Goal: Task Accomplishment & Management: Use online tool/utility

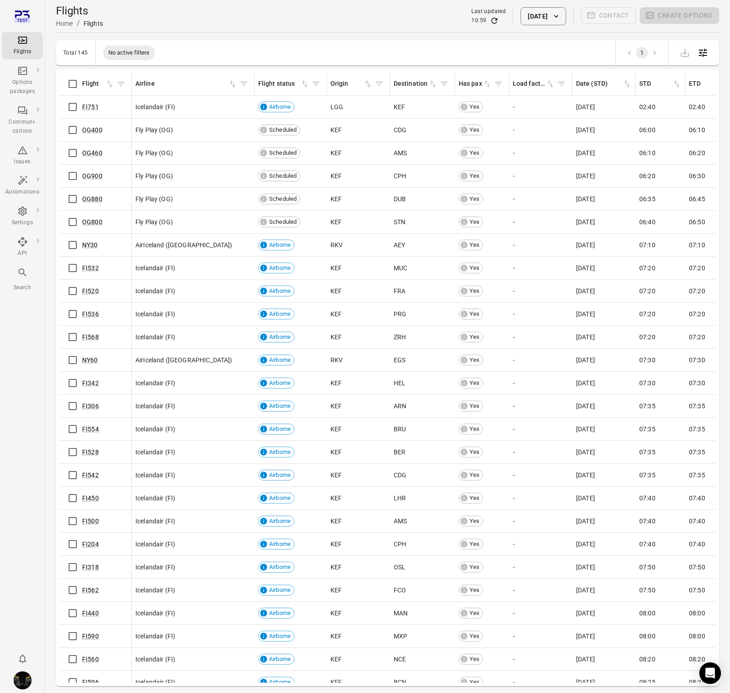
click at [27, 140] on li "Issues" at bounding box center [22, 155] width 41 height 31
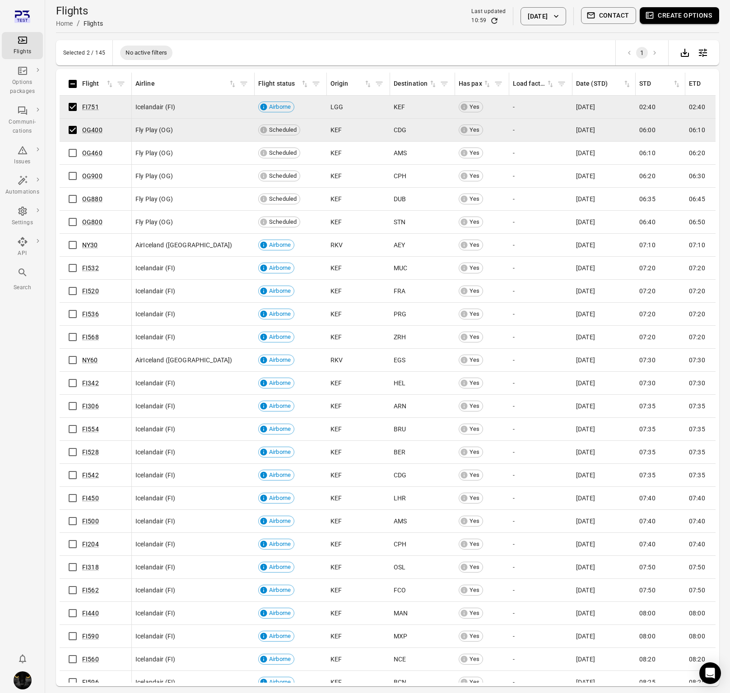
click at [685, 19] on button "Create options" at bounding box center [679, 15] width 79 height 17
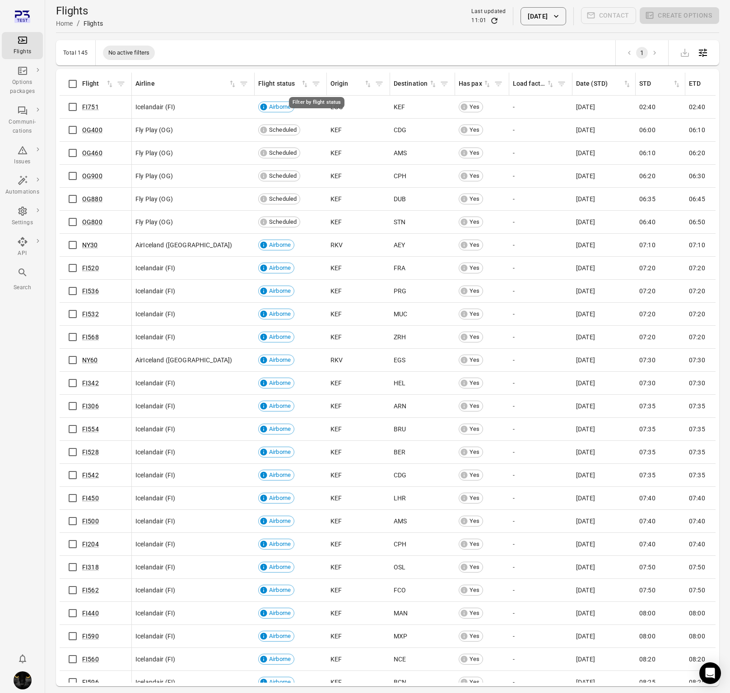
click at [314, 83] on icon "Filter by flight status" at bounding box center [316, 83] width 9 height 9
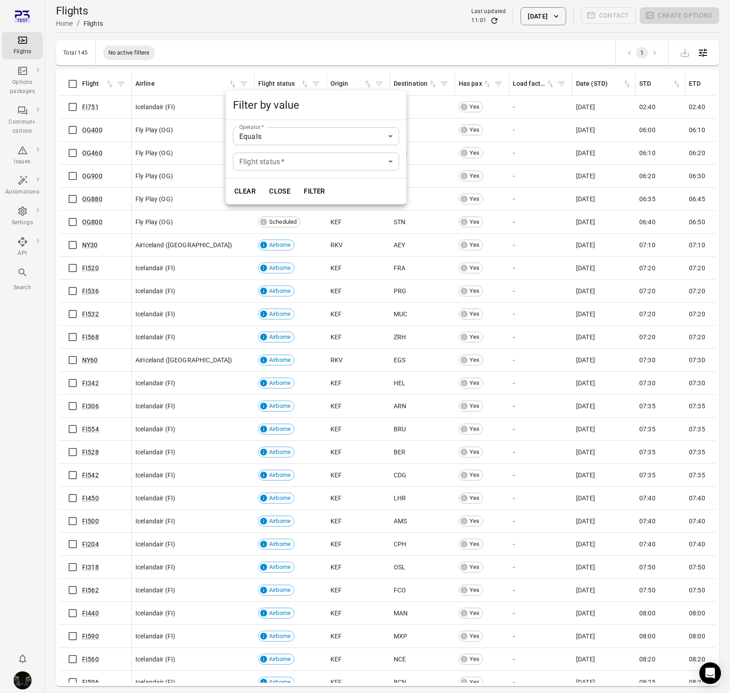
click at [205, 98] on div at bounding box center [365, 346] width 730 height 693
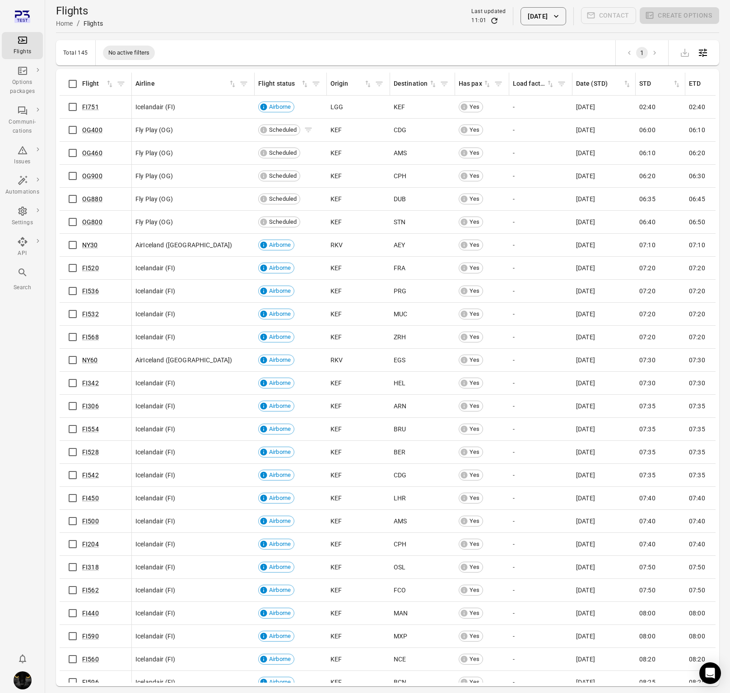
click at [308, 130] on icon "Flights information" at bounding box center [308, 130] width 7 height 5
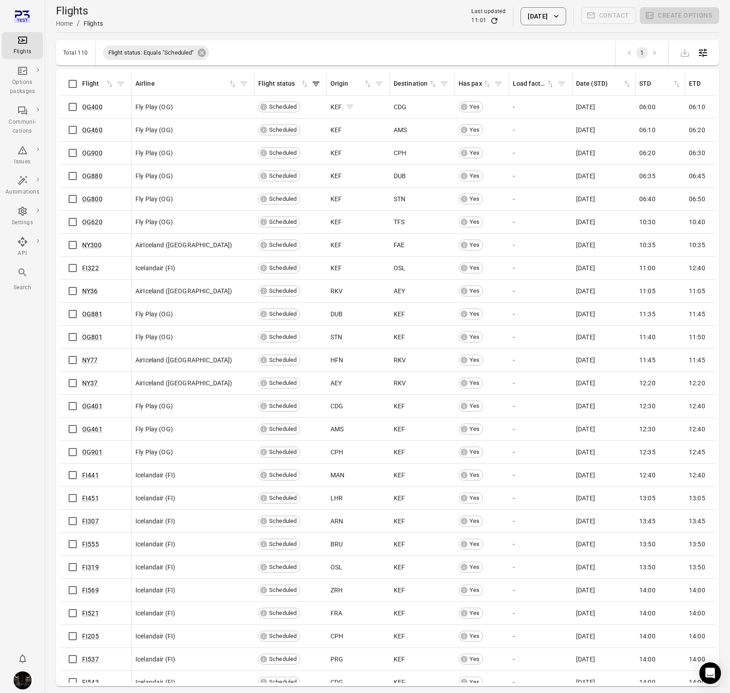
click at [349, 105] on icon "Flights information" at bounding box center [350, 107] width 7 height 5
click at [180, 106] on icon "Flights information" at bounding box center [181, 106] width 9 height 9
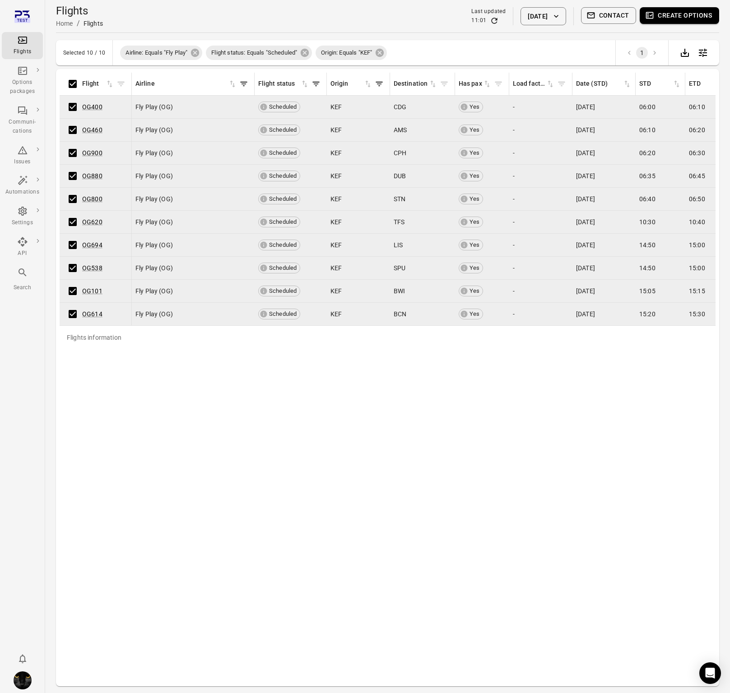
click at [663, 11] on button "Create options" at bounding box center [679, 15] width 79 height 17
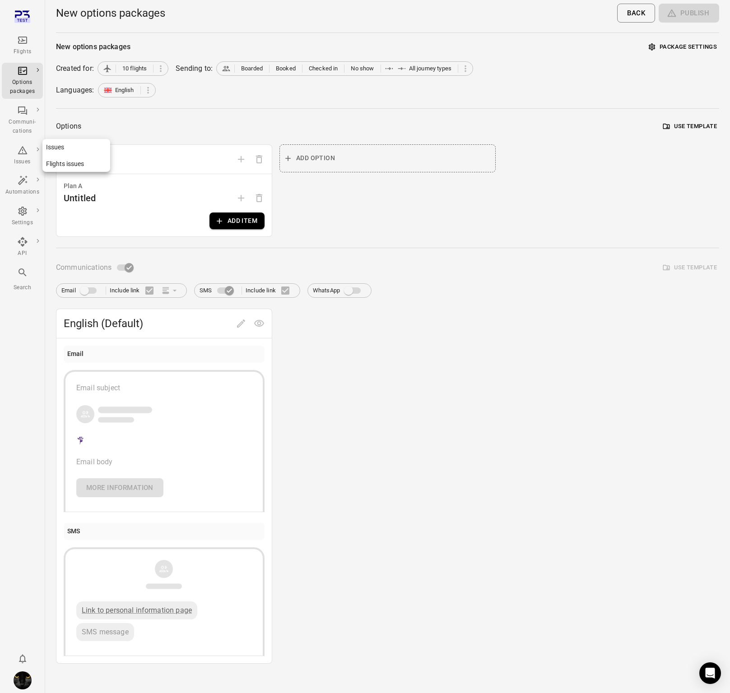
click at [23, 162] on div "Issues" at bounding box center [22, 162] width 34 height 9
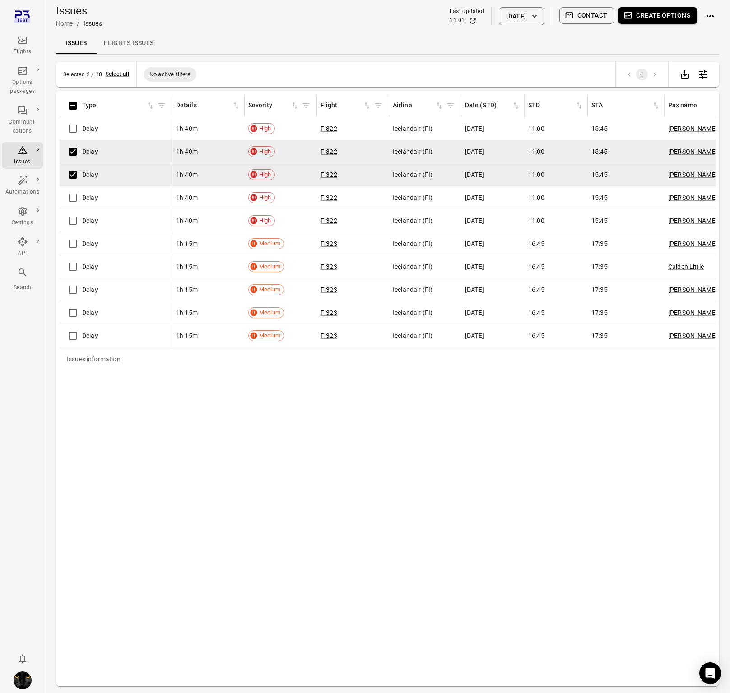
click at [652, 22] on button "Create options" at bounding box center [657, 15] width 79 height 17
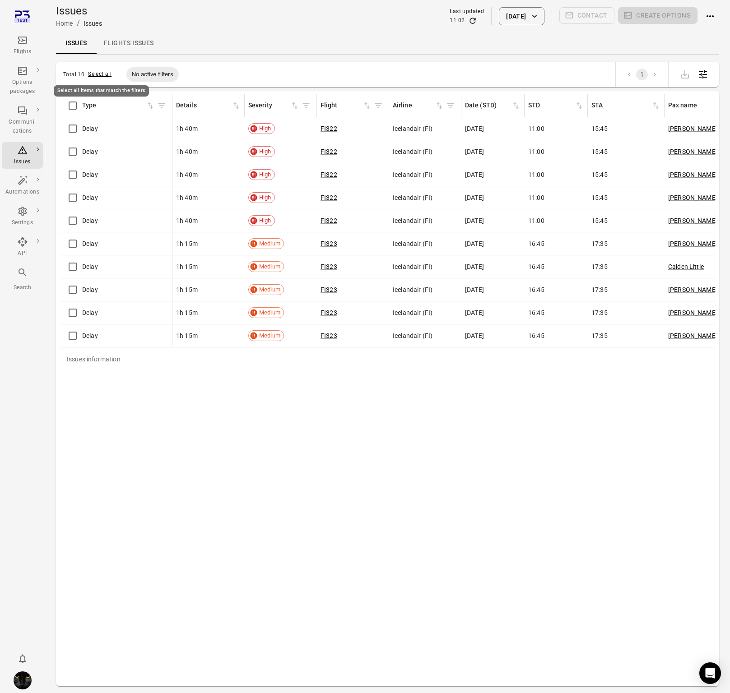
click at [101, 74] on button "Select all" at bounding box center [99, 74] width 23 height 9
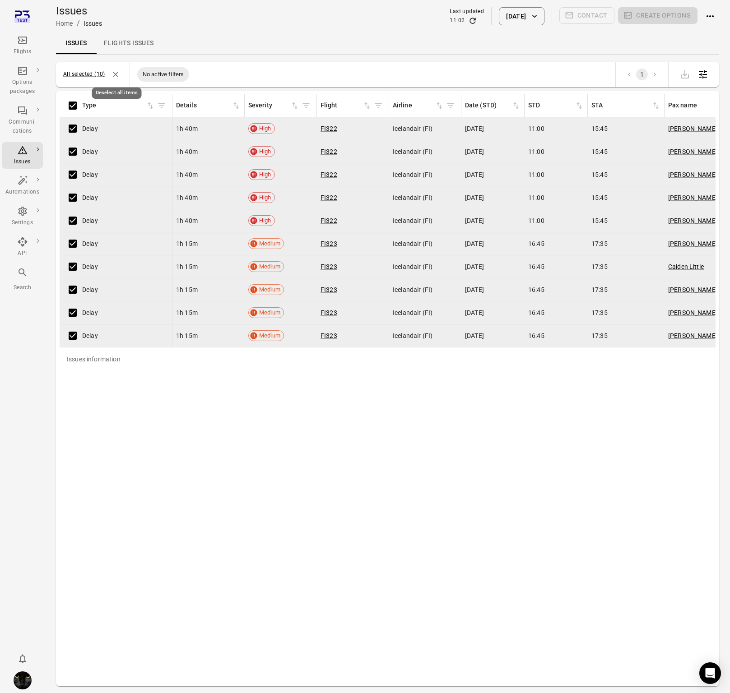
click at [117, 71] on icon "Deselect all items" at bounding box center [115, 74] width 9 height 9
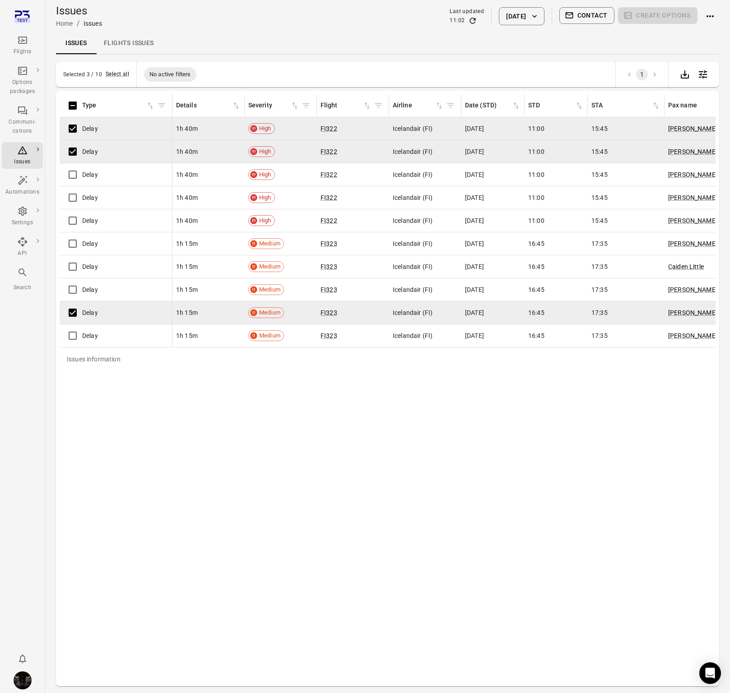
click at [70, 326] on td "Delay" at bounding box center [116, 336] width 113 height 23
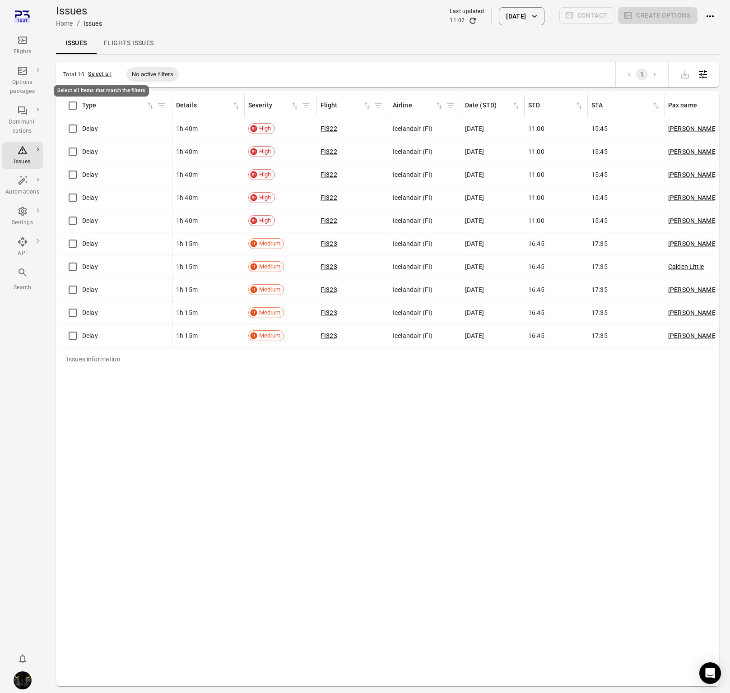
drag, startPoint x: 102, startPoint y: 74, endPoint x: 311, endPoint y: 84, distance: 209.3
click at [102, 74] on button "Select all" at bounding box center [99, 74] width 23 height 9
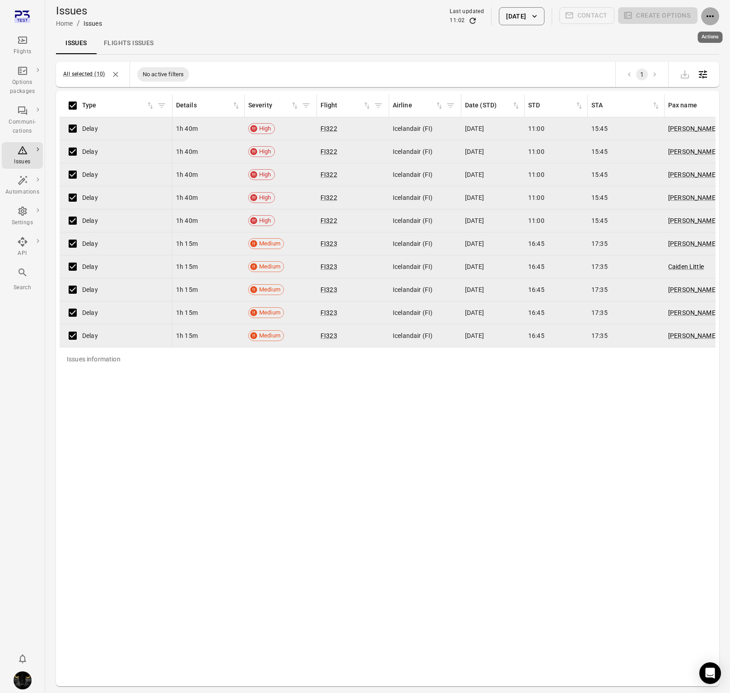
click at [707, 19] on icon "Actions" at bounding box center [710, 16] width 11 height 11
click at [339, 22] on div at bounding box center [365, 346] width 730 height 693
click at [119, 74] on icon "Deselect all items" at bounding box center [115, 74] width 9 height 9
